Goal: Use online tool/utility: Utilize a website feature to perform a specific function

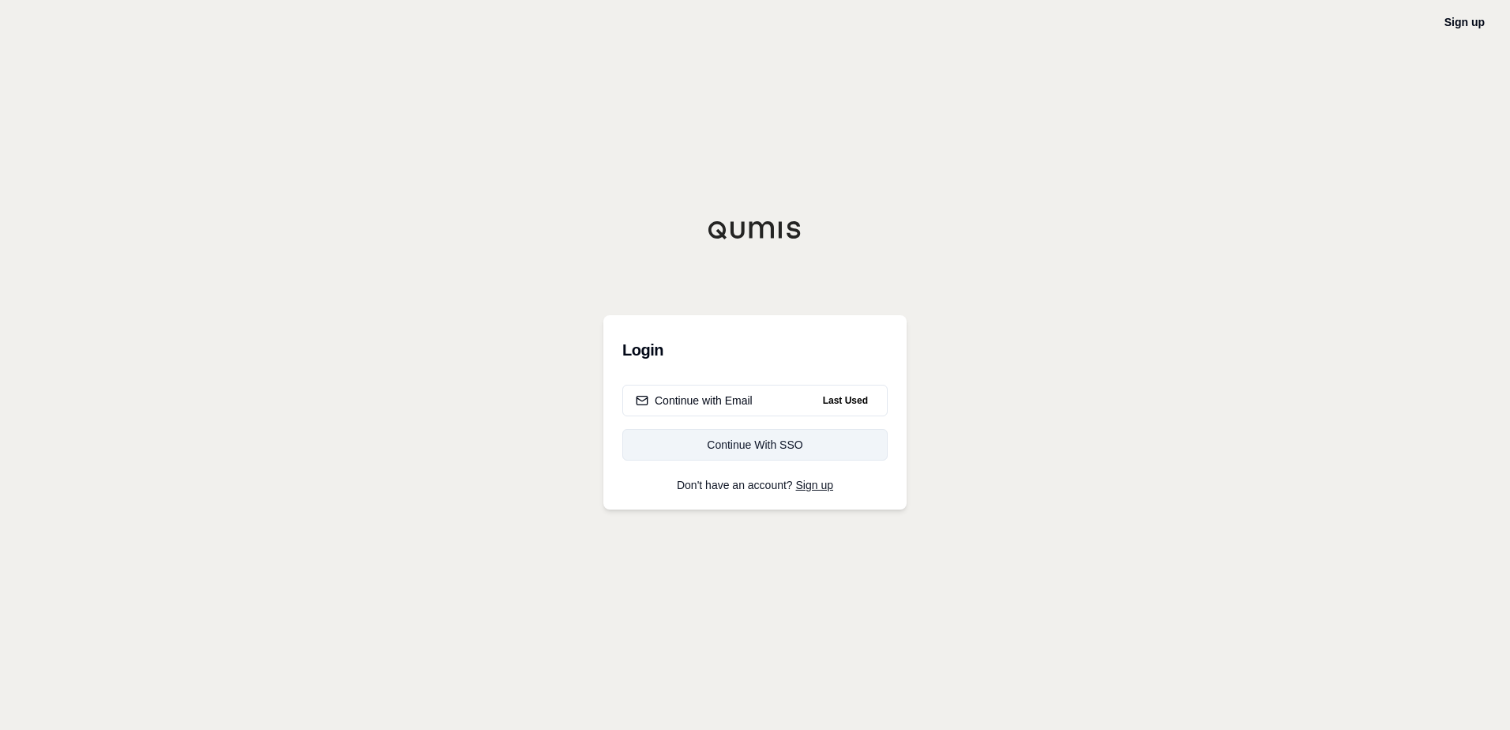
click at [803, 448] on div "Continue With SSO" at bounding box center [755, 445] width 238 height 16
click at [757, 404] on button "Continue with Email Last Used" at bounding box center [754, 401] width 265 height 32
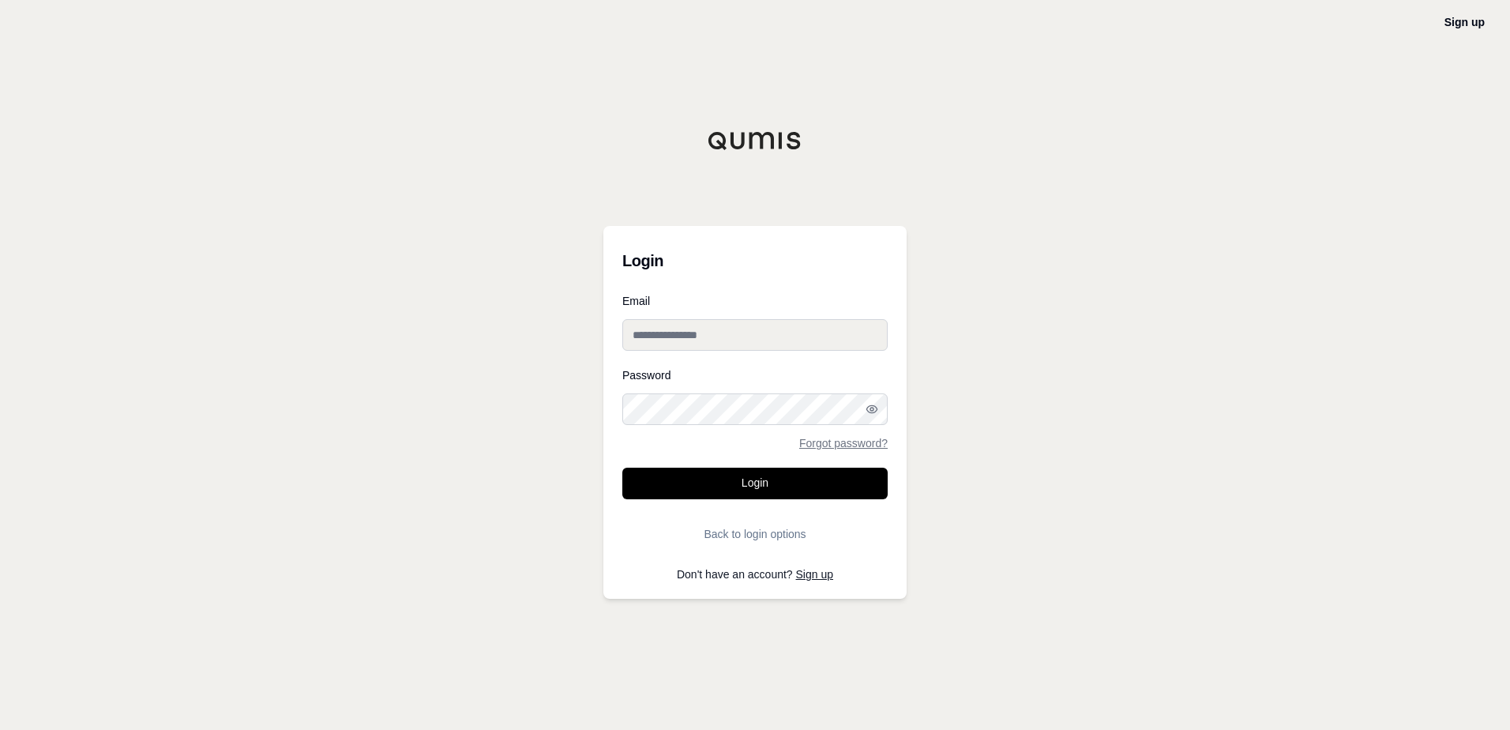
type input "**********"
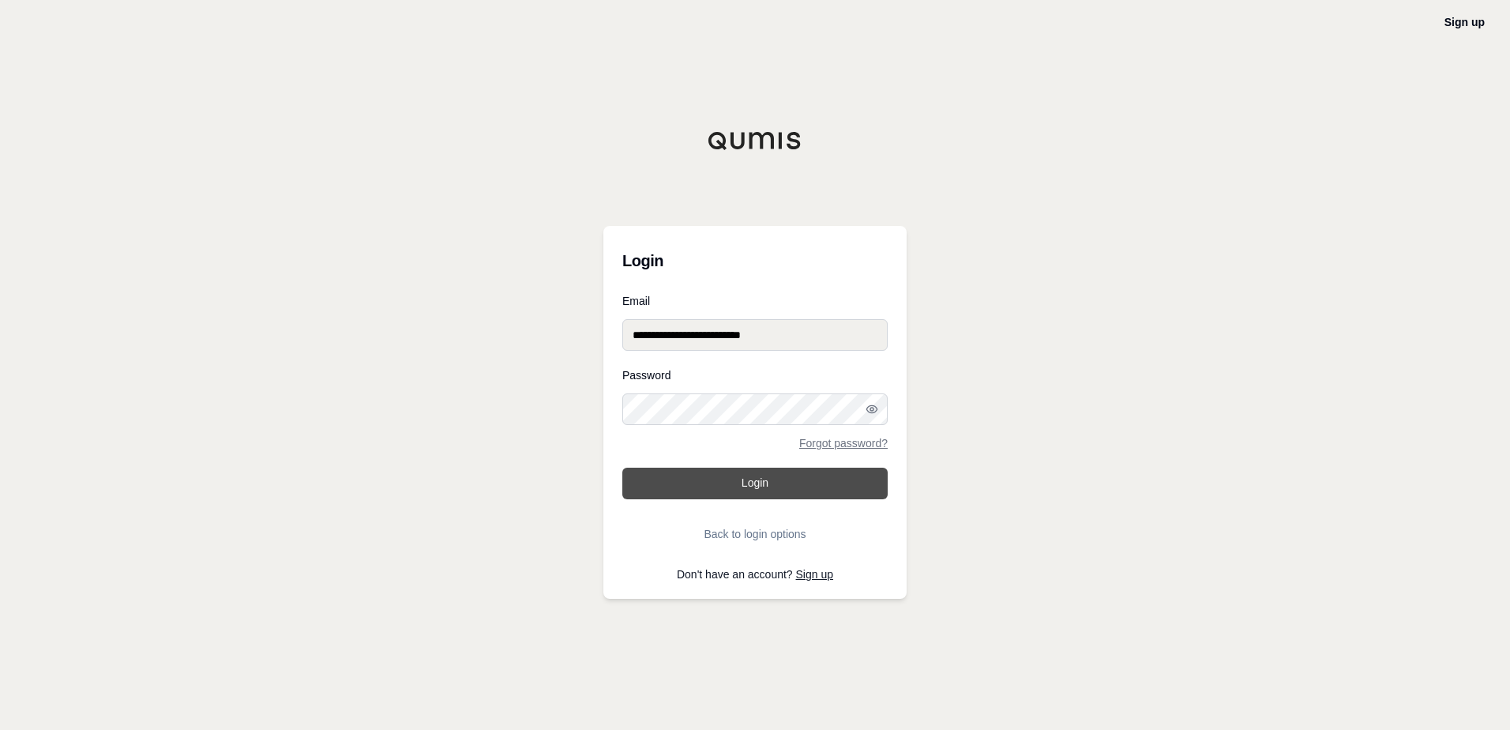
click at [750, 484] on button "Login" at bounding box center [754, 483] width 265 height 32
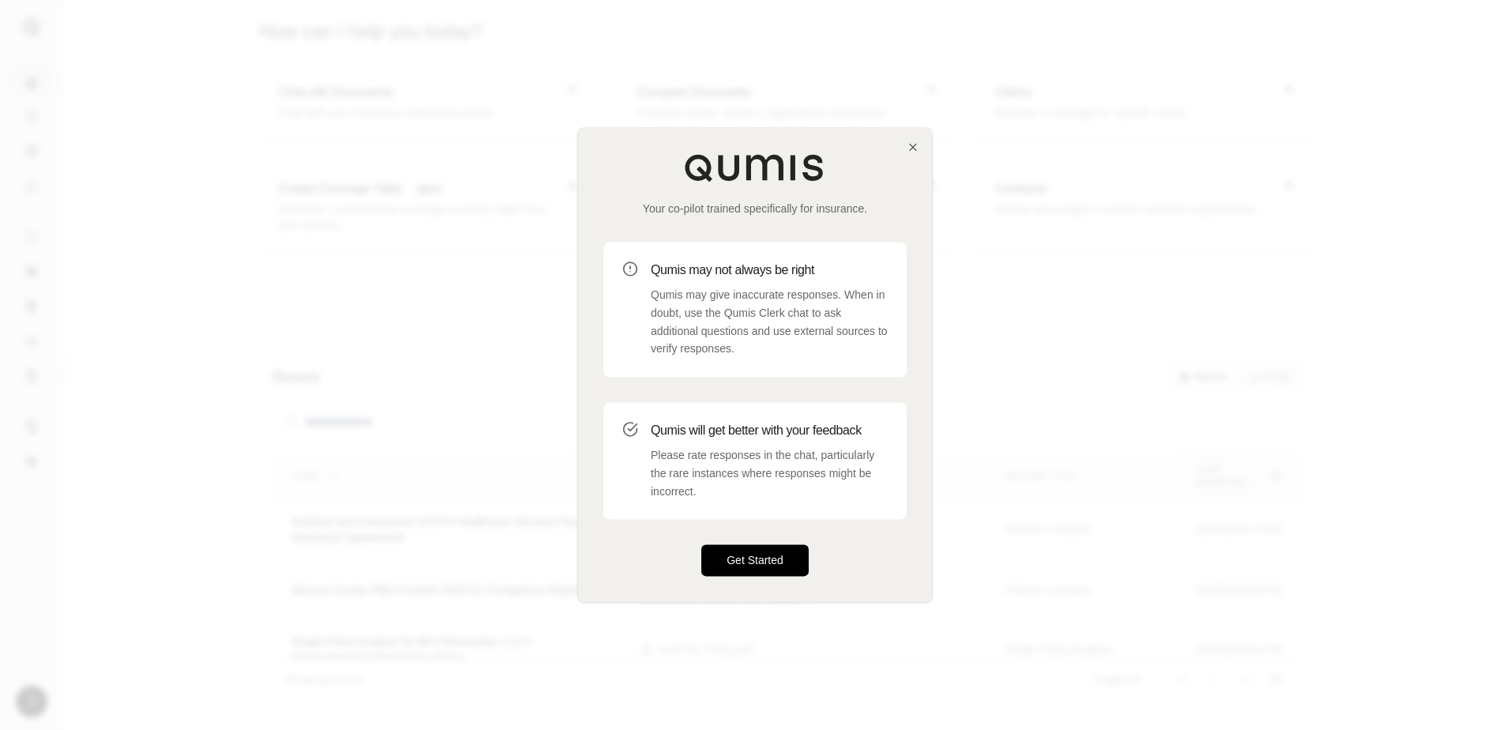
click at [766, 556] on button "Get Started" at bounding box center [754, 561] width 107 height 32
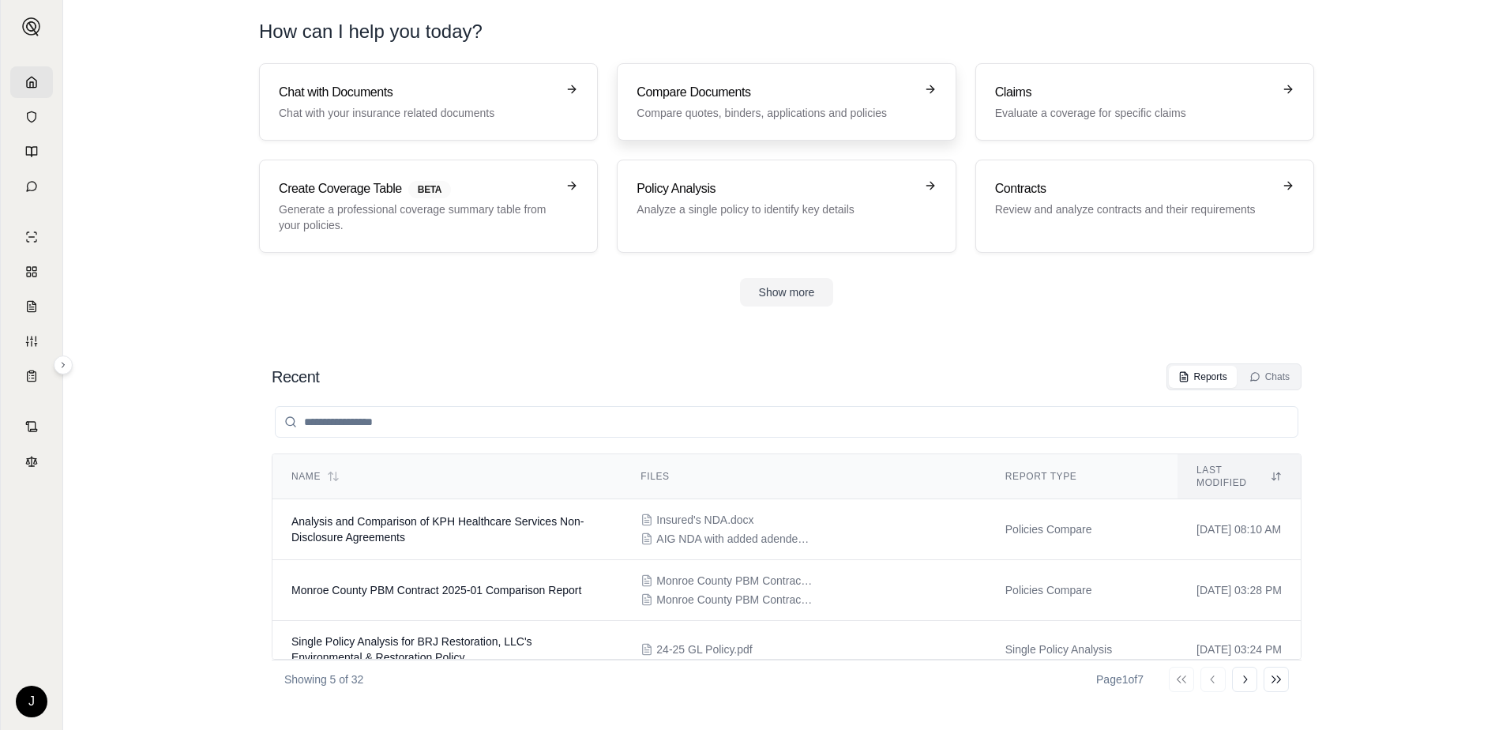
click at [776, 114] on p "Compare quotes, binders, applications and policies" at bounding box center [774, 113] width 277 height 16
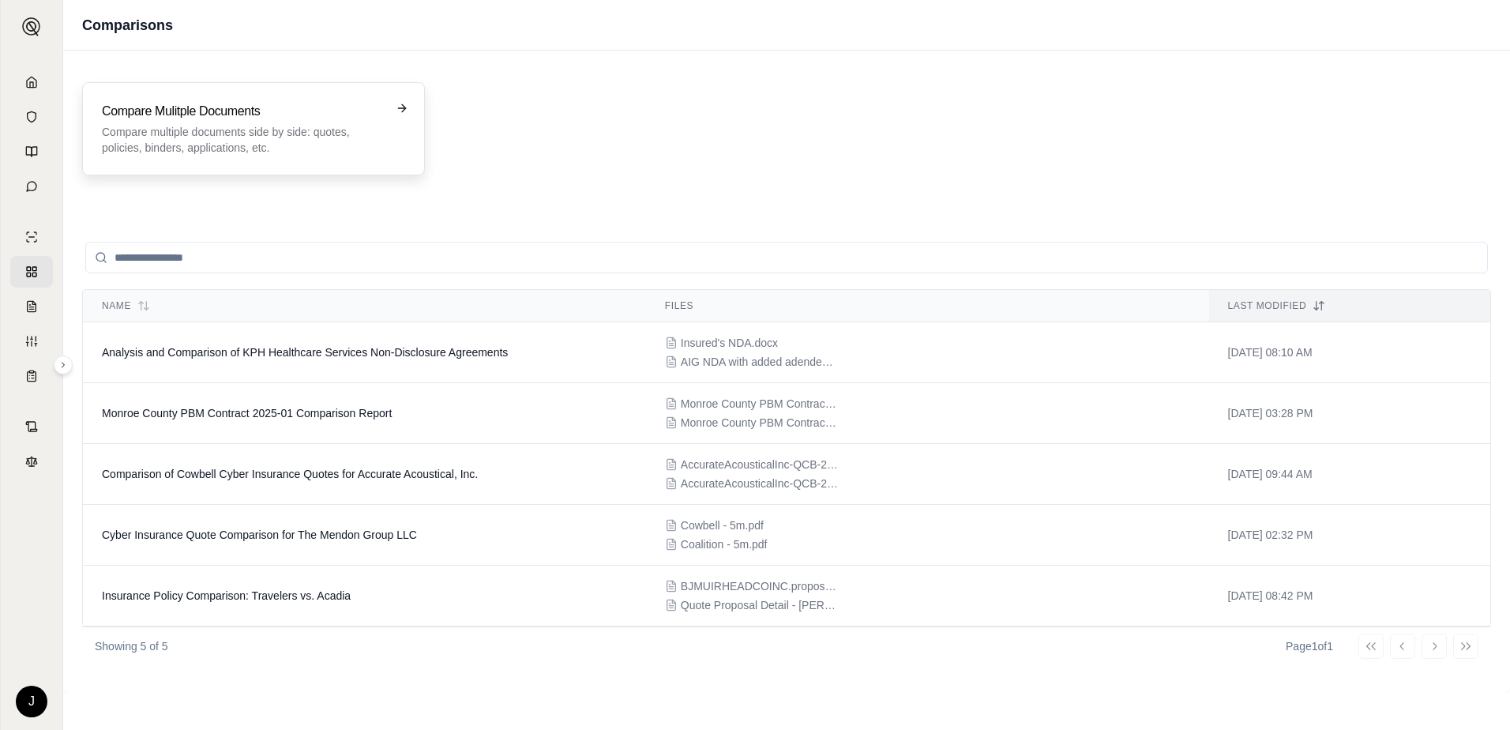
click at [238, 122] on div "Compare Mulitple Documents Compare multiple documents side by side: quotes, pol…" at bounding box center [242, 129] width 281 height 54
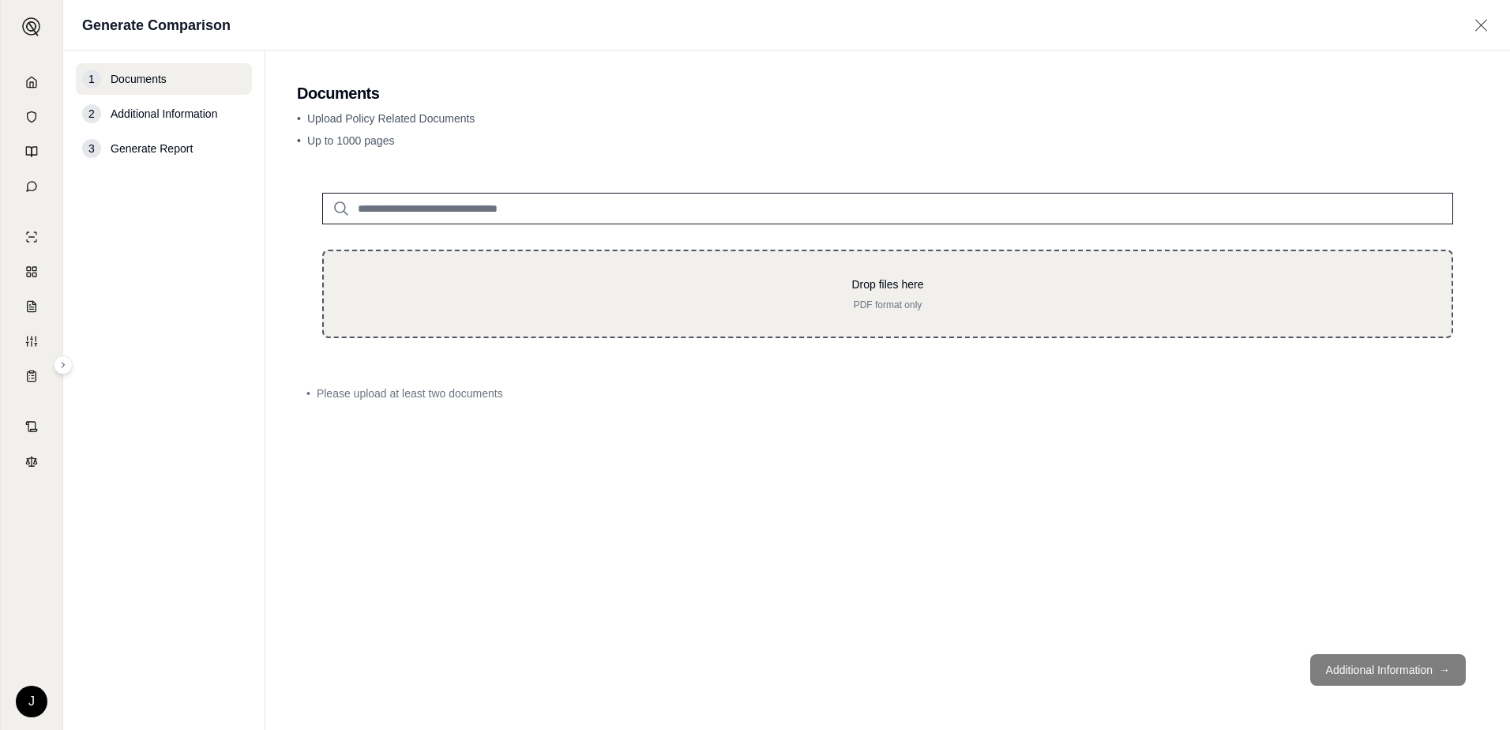
click at [794, 300] on p "PDF format only" at bounding box center [887, 304] width 1077 height 13
type input "**********"
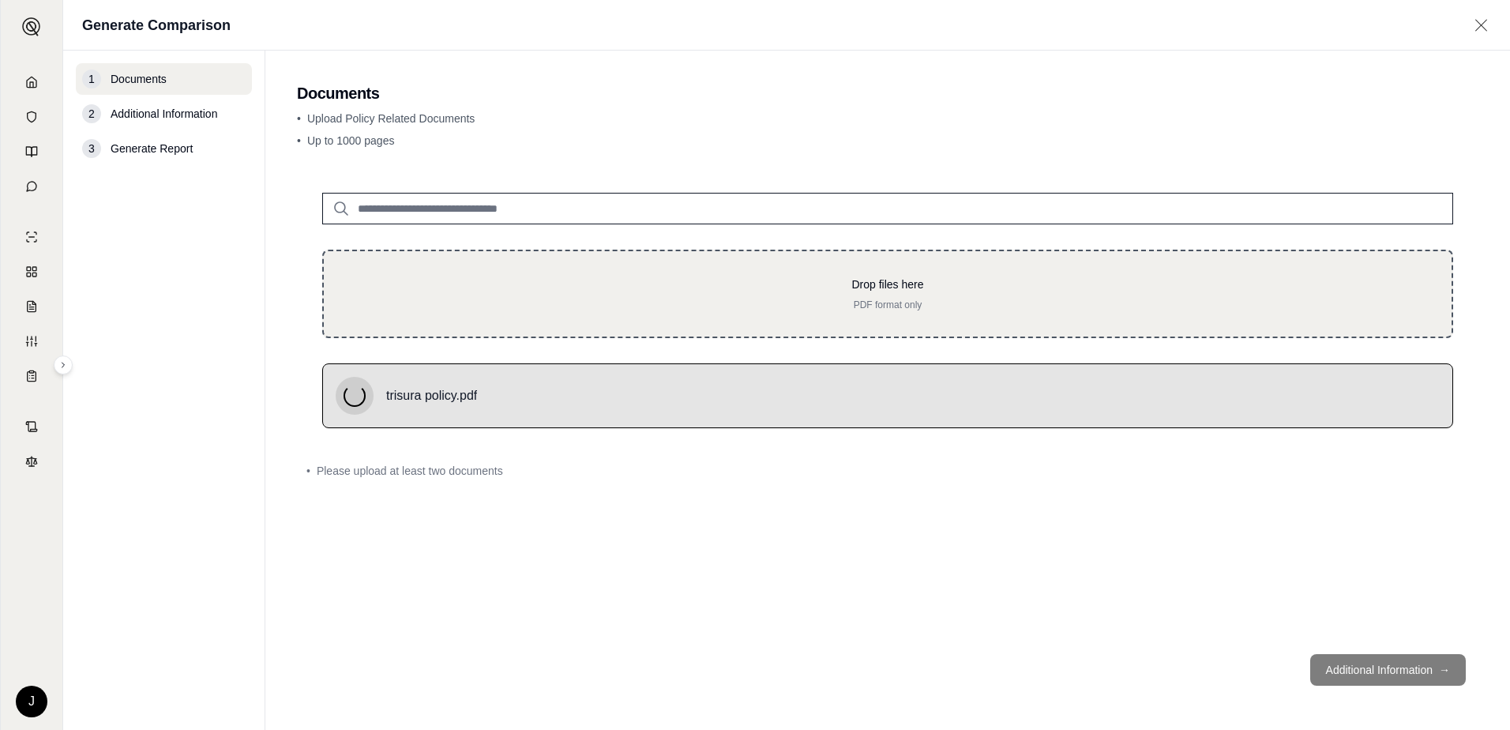
click at [835, 283] on p "Drop files here" at bounding box center [887, 284] width 1077 height 16
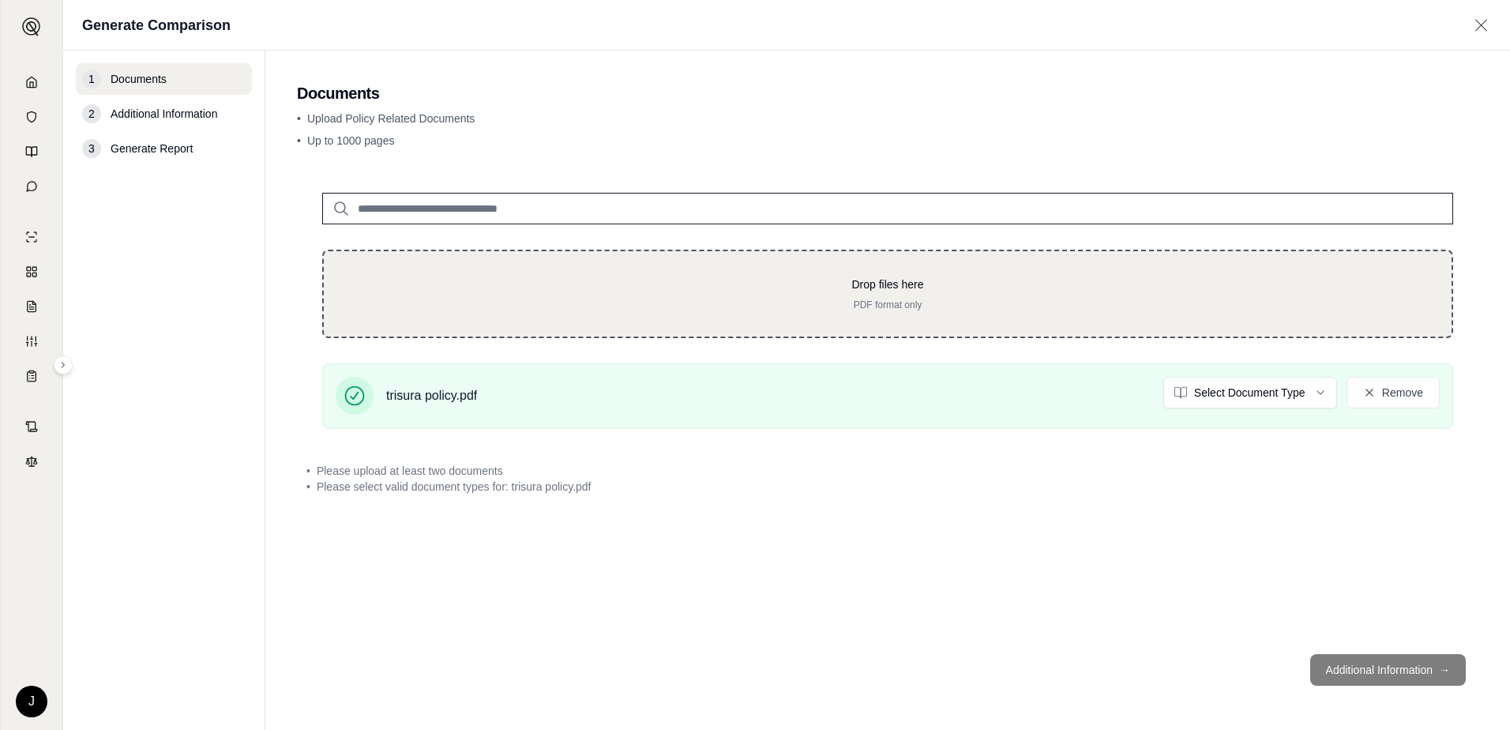
type input "**********"
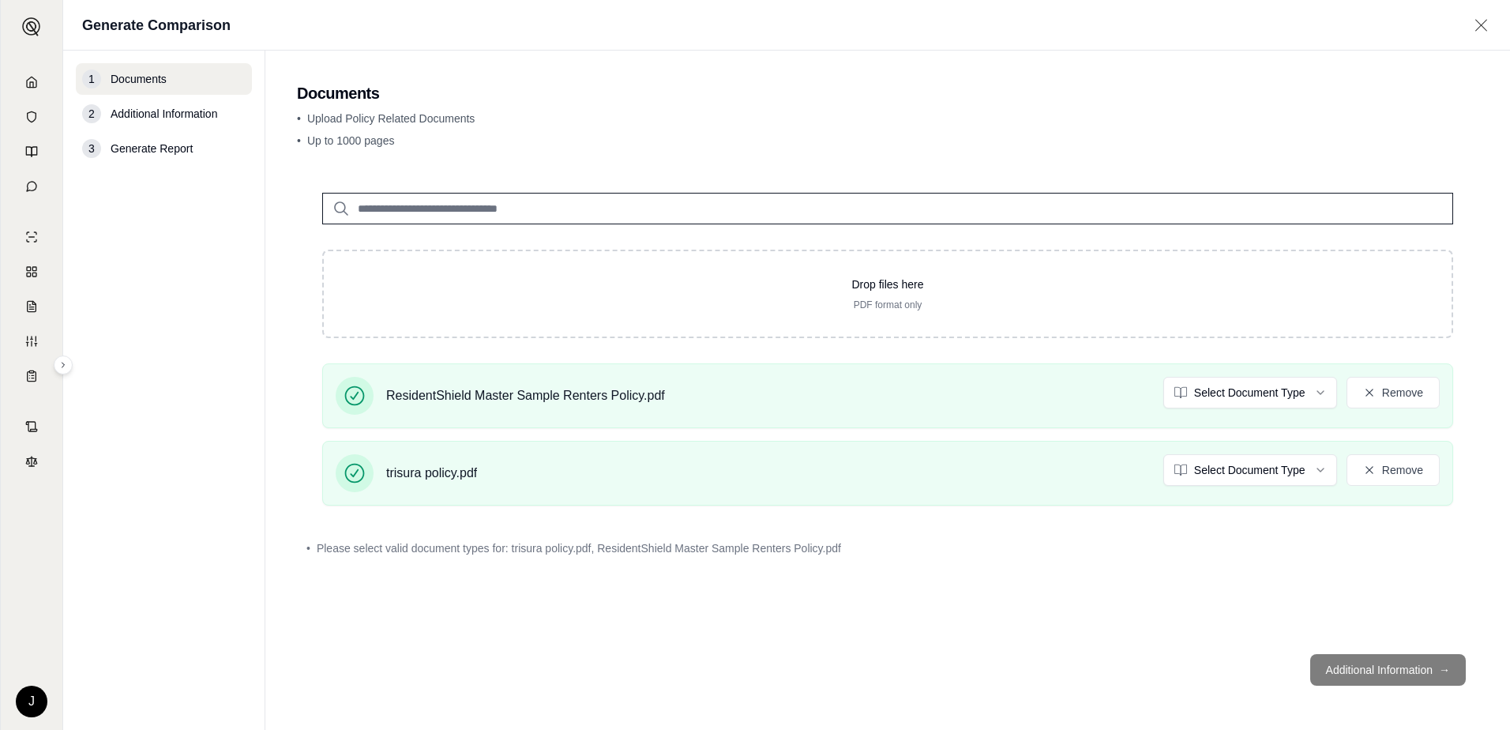
click at [466, 527] on div "Drop files here PDF format only ResidentShield Master Sample Renters Policy.pdf…" at bounding box center [887, 404] width 1181 height 474
click at [475, 206] on input "search" at bounding box center [887, 209] width 1131 height 32
click at [1417, 673] on footer "Additional Information →" at bounding box center [887, 669] width 1181 height 57
click at [1449, 667] on footer "Additional Information →" at bounding box center [887, 669] width 1181 height 57
click at [552, 207] on input "search" at bounding box center [887, 209] width 1131 height 32
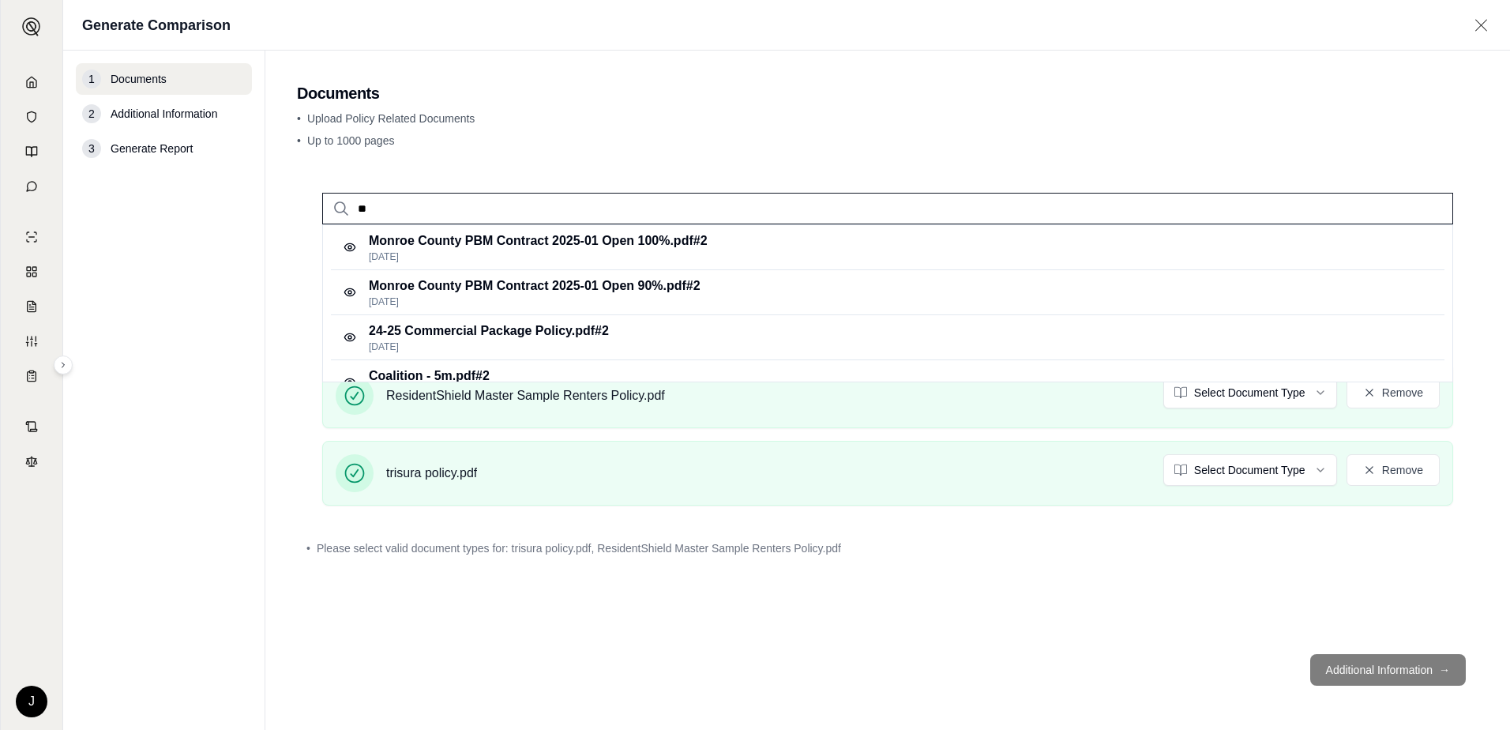
type input "*"
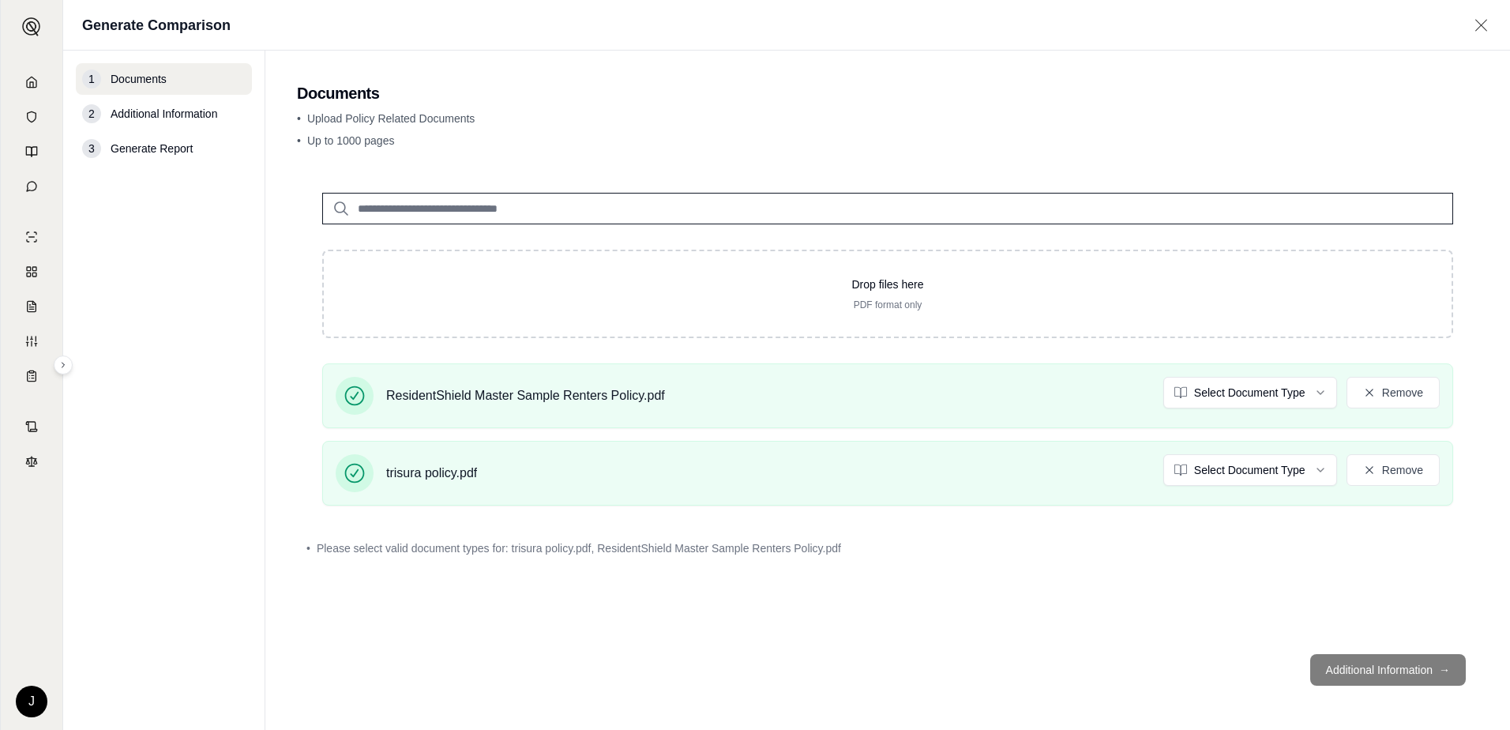
click at [1428, 666] on footer "Additional Information →" at bounding box center [887, 669] width 1181 height 57
click at [1351, 663] on footer "Additional Information →" at bounding box center [887, 669] width 1181 height 57
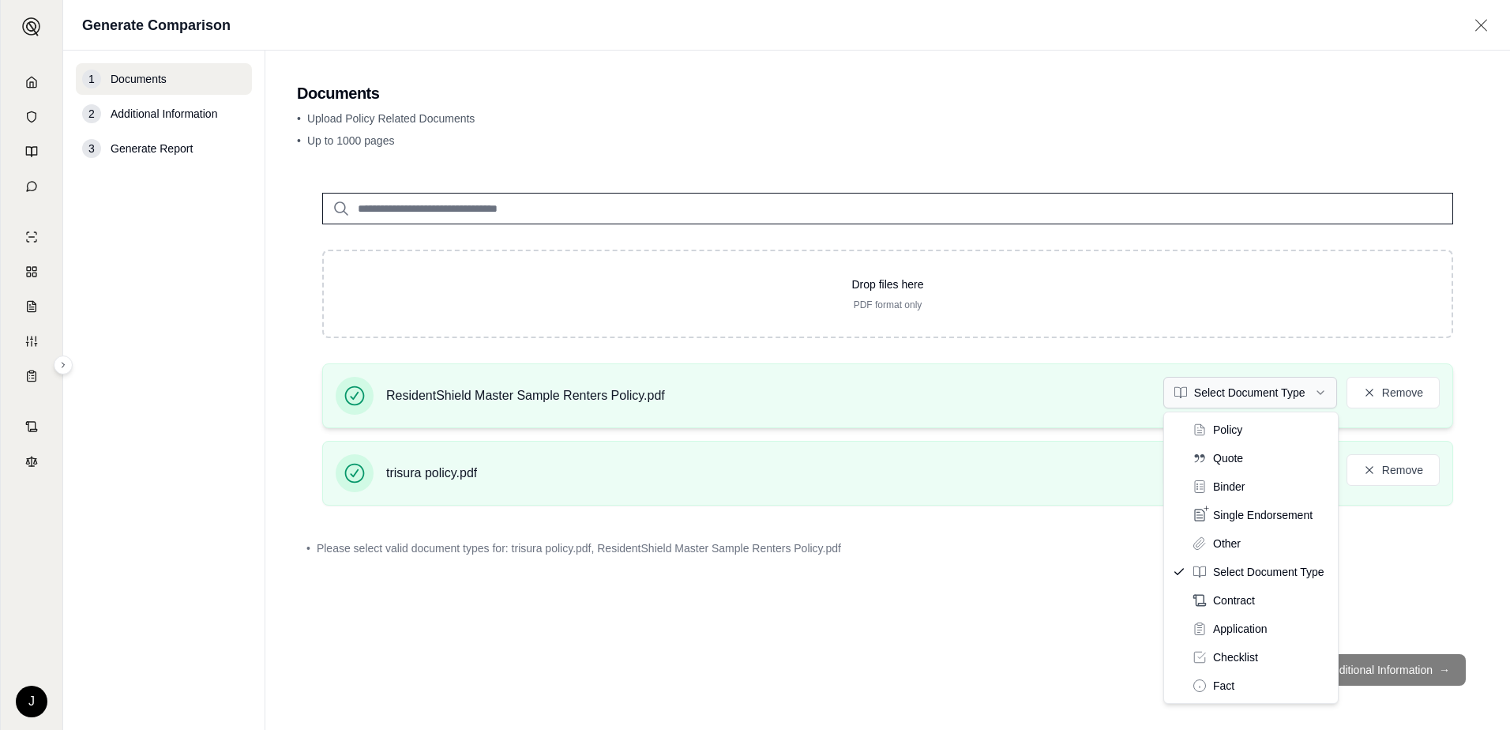
click at [1276, 400] on html "J Generate Comparison 1 Documents 2 Additional Information 3 Generate Report Do…" at bounding box center [755, 365] width 1510 height 730
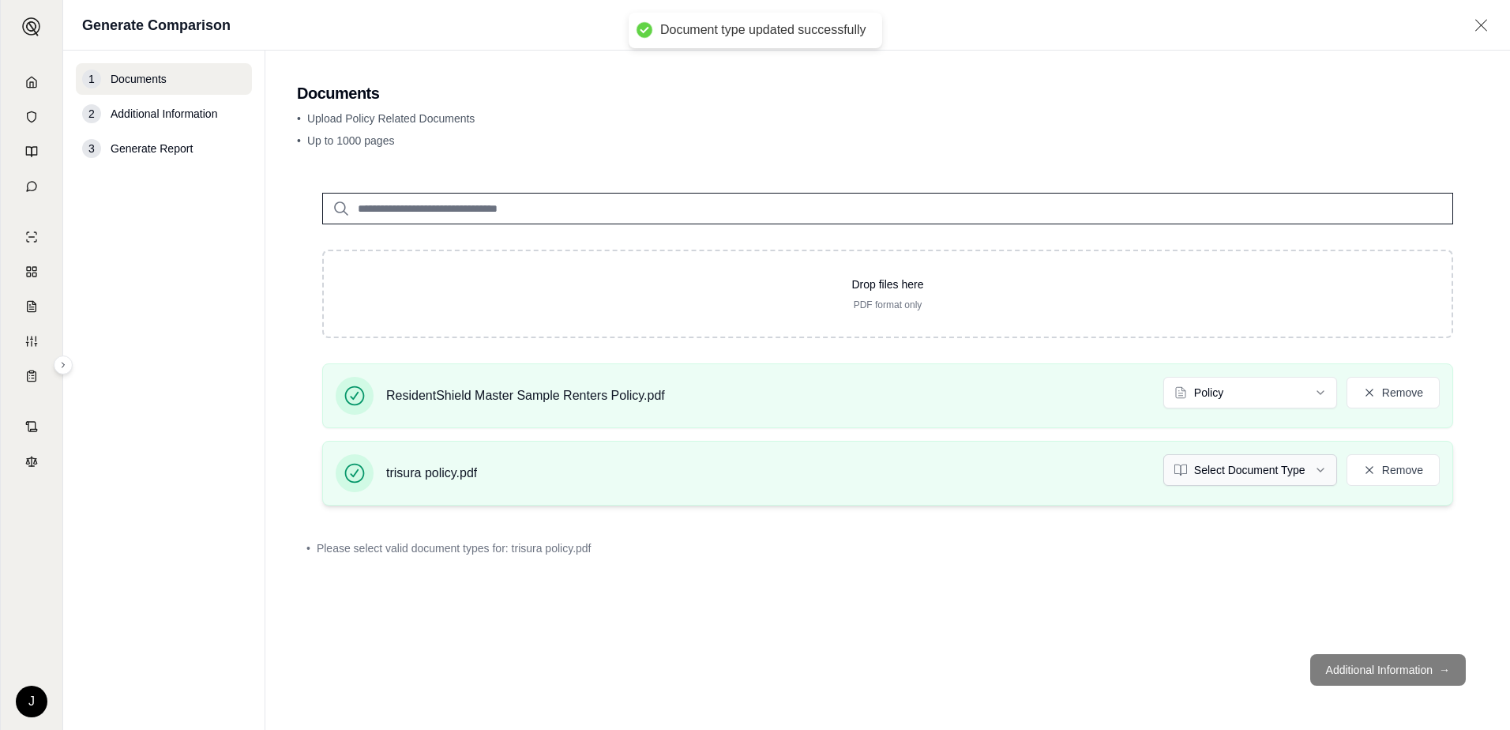
click at [1263, 470] on html "Document type updated successfully J Generate Comparison 1 Documents 2 Addition…" at bounding box center [755, 365] width 1510 height 730
click at [1364, 670] on button "Additional Information →" at bounding box center [1388, 670] width 156 height 32
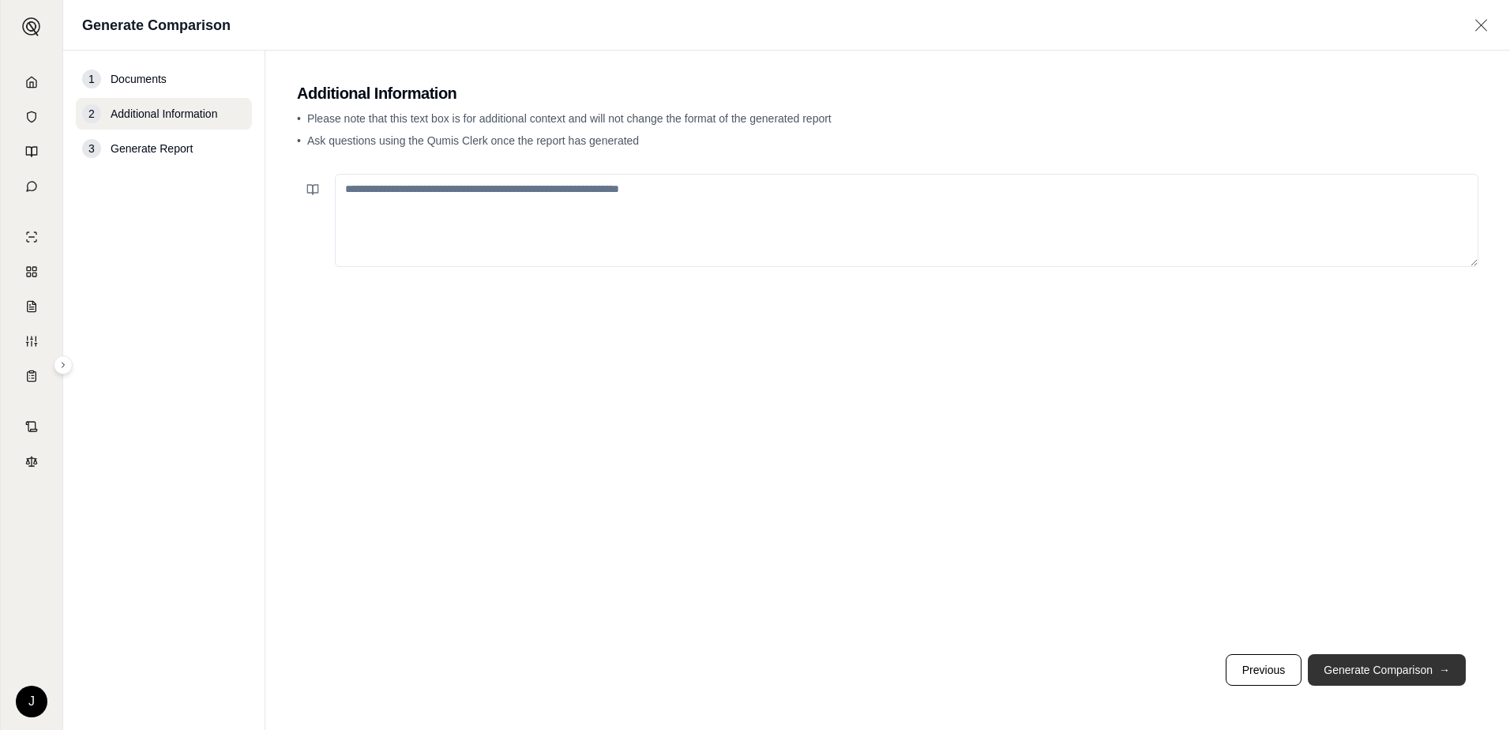
click at [1364, 662] on button "Generate Comparison →" at bounding box center [1387, 670] width 158 height 32
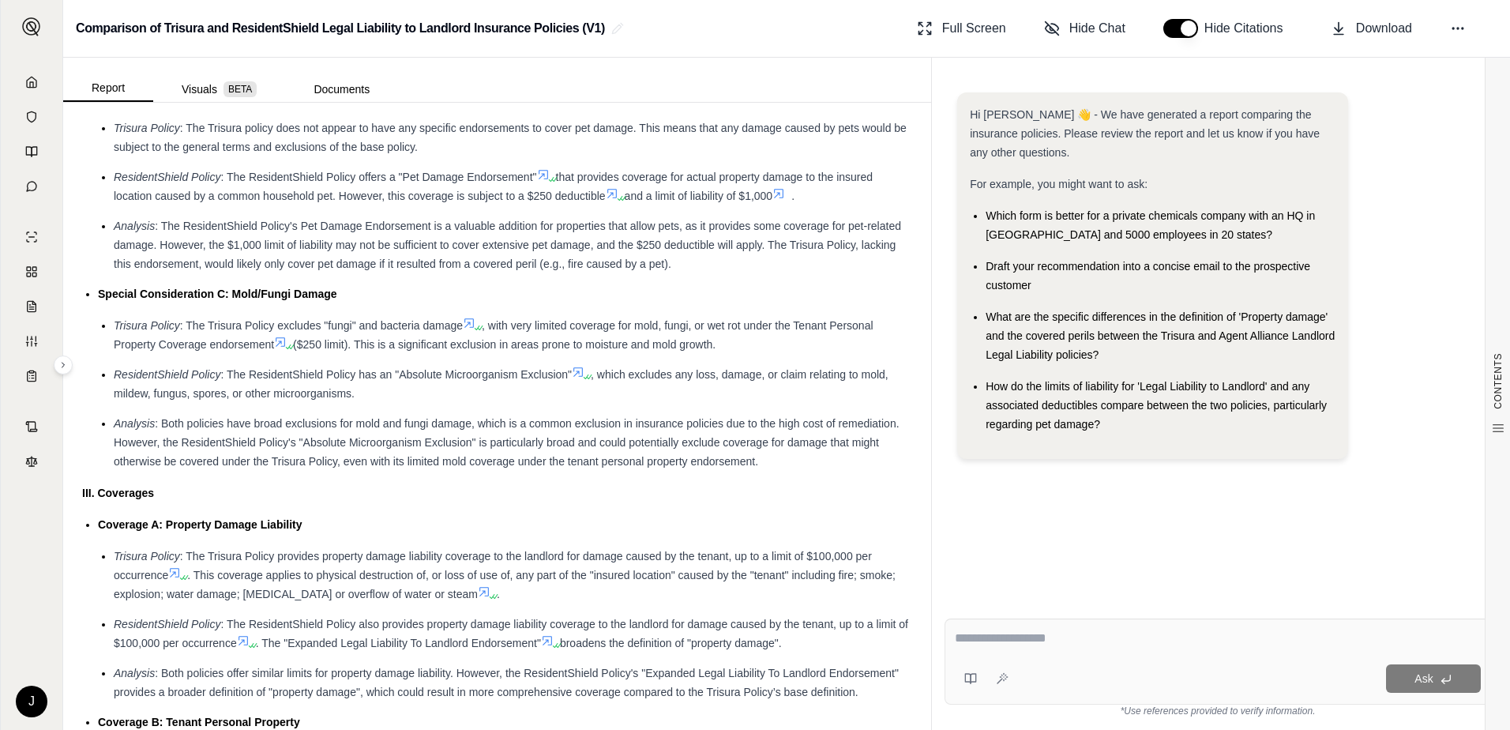
scroll to position [1421, 0]
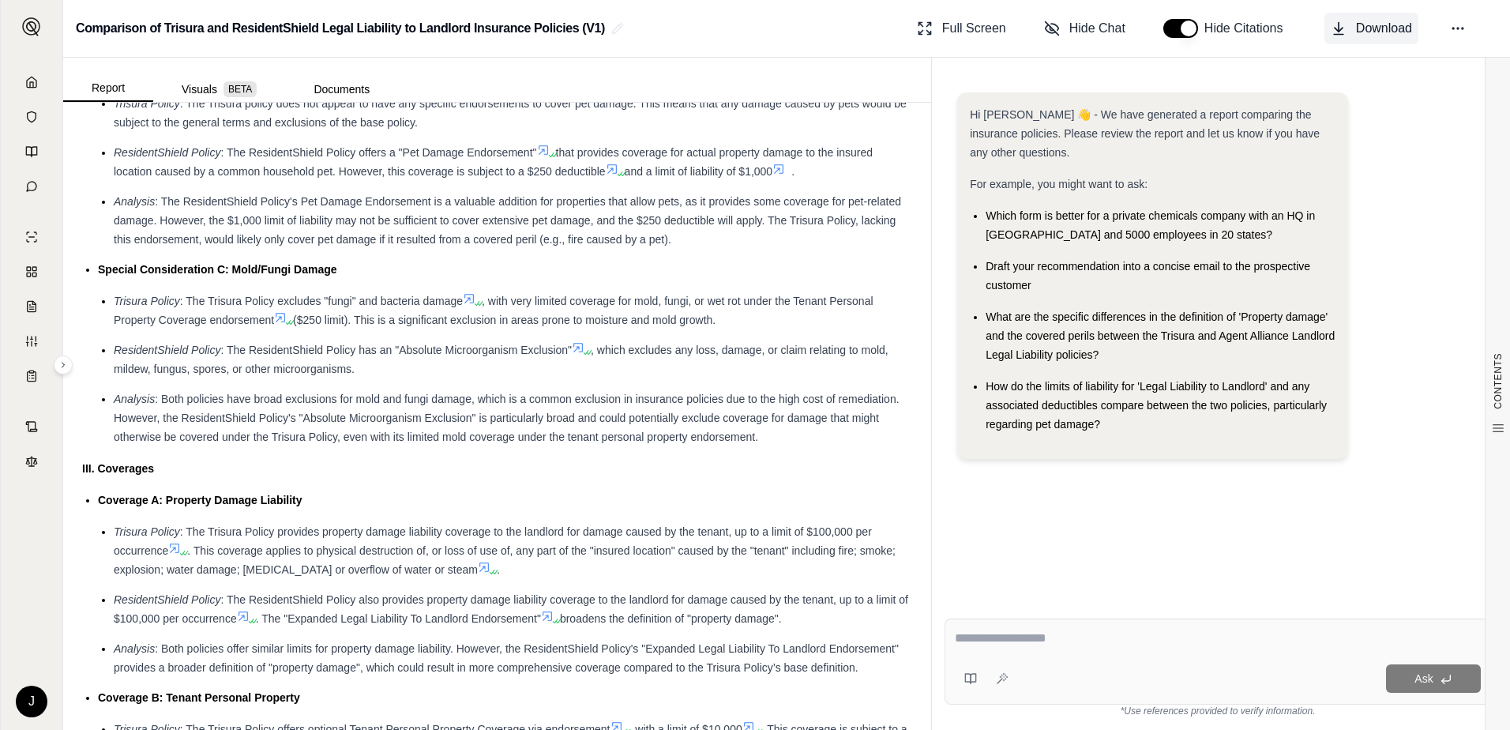
click at [1343, 30] on icon at bounding box center [1338, 29] width 16 height 16
